Goal: Navigation & Orientation: Find specific page/section

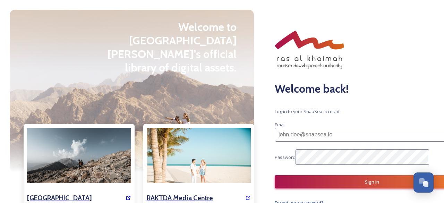
click at [316, 128] on input at bounding box center [376, 135] width 202 height 14
click at [317, 128] on input at bounding box center [376, 135] width 202 height 14
paste input "[PERSON_NAME][EMAIL_ADDRESS][DOMAIN_NAME]"
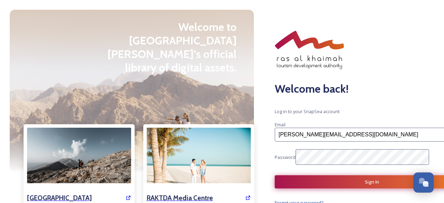
type input "[PERSON_NAME][EMAIL_ADDRESS][DOMAIN_NAME]"
click at [318, 177] on button "Sign In" at bounding box center [372, 181] width 194 height 13
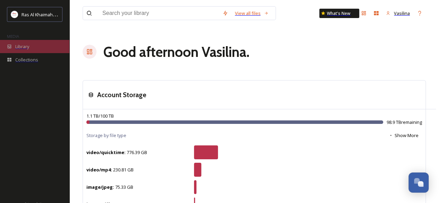
click at [40, 52] on div "Library" at bounding box center [34, 46] width 69 height 13
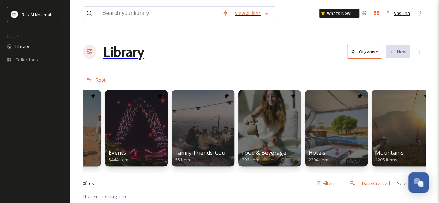
scroll to position [0, 264]
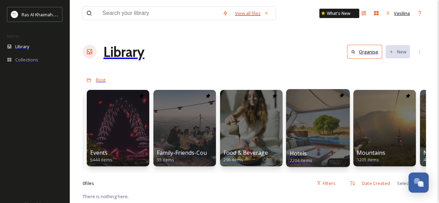
click at [286, 96] on div at bounding box center [318, 128] width 64 height 78
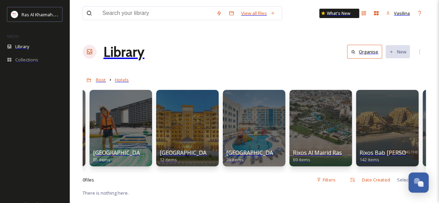
scroll to position [0, 670]
